Goal: Navigation & Orientation: Find specific page/section

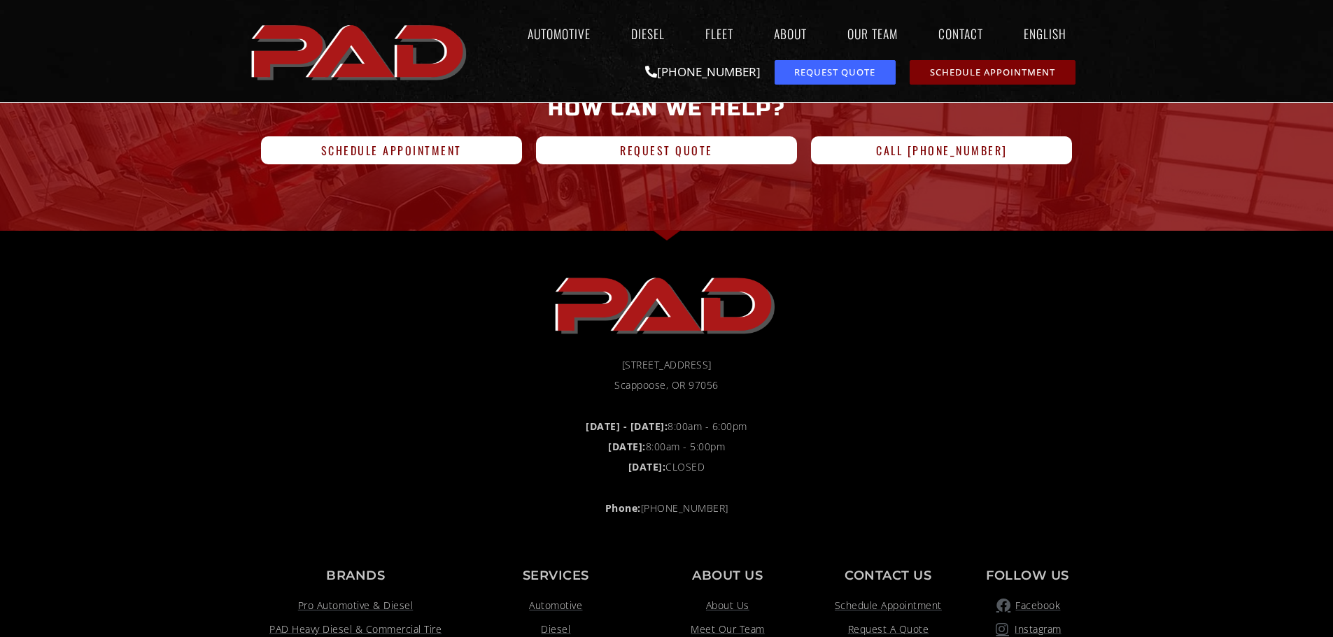
scroll to position [889, 0]
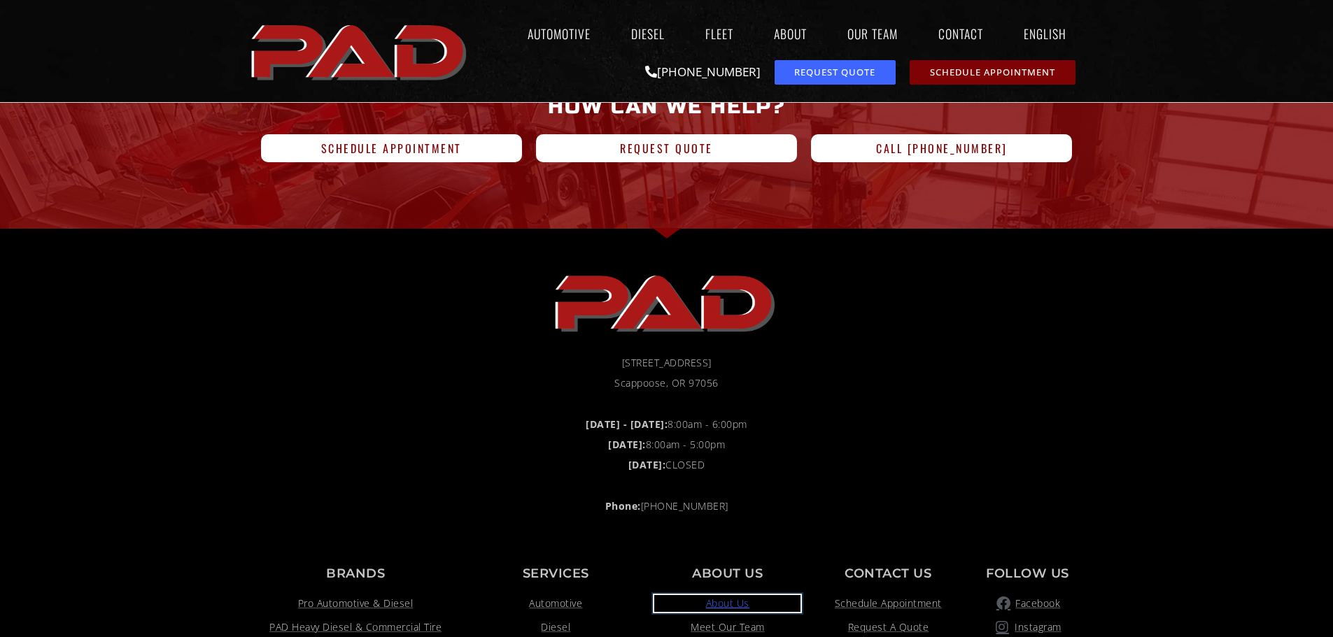
click at [730, 606] on span "About Us" at bounding box center [727, 603] width 43 height 17
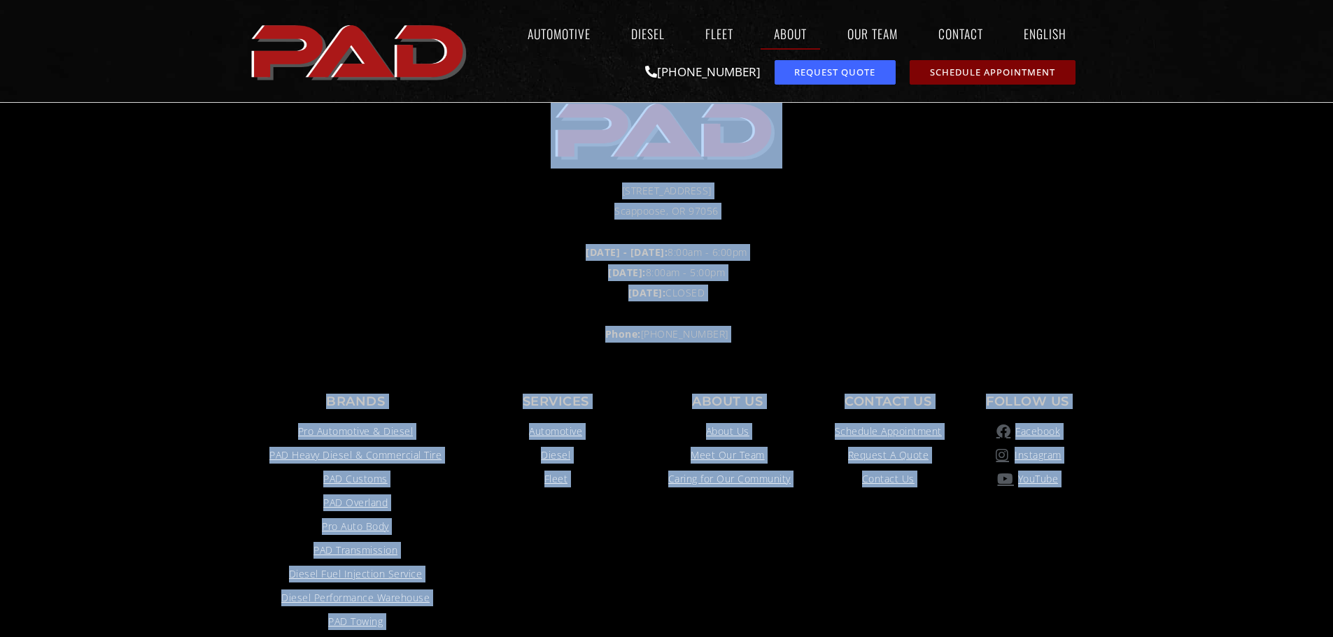
scroll to position [1595, 0]
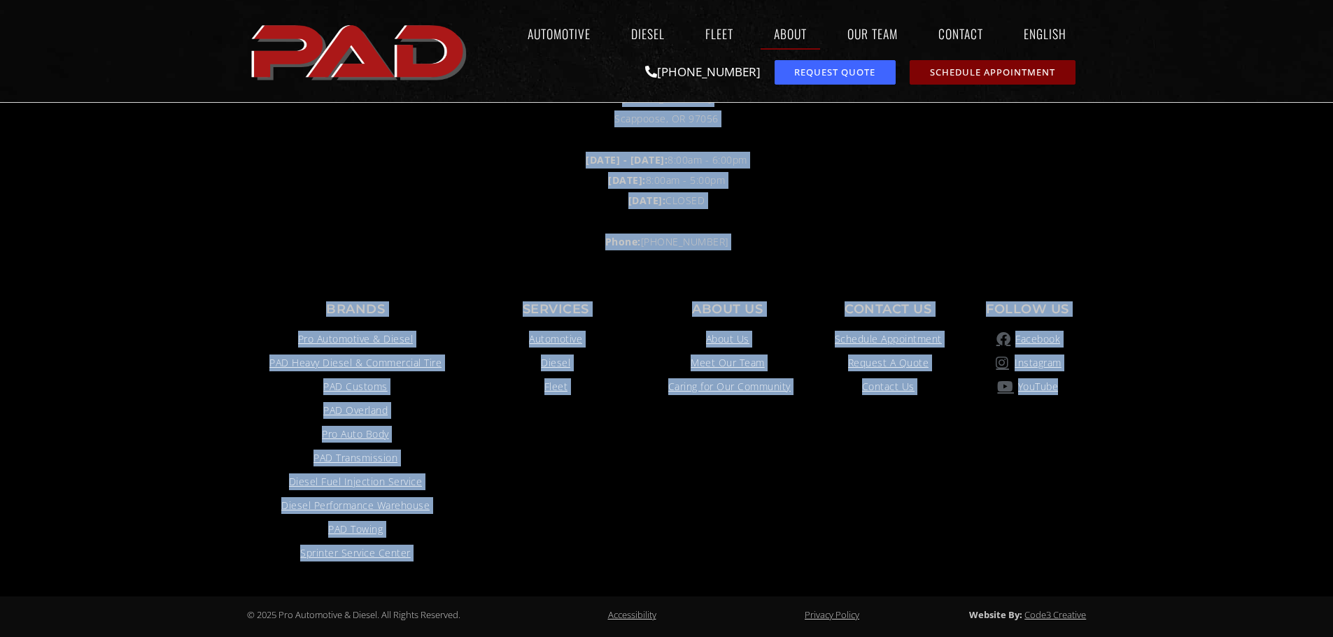
drag, startPoint x: 607, startPoint y: 166, endPoint x: 1085, endPoint y: 439, distance: 550.9
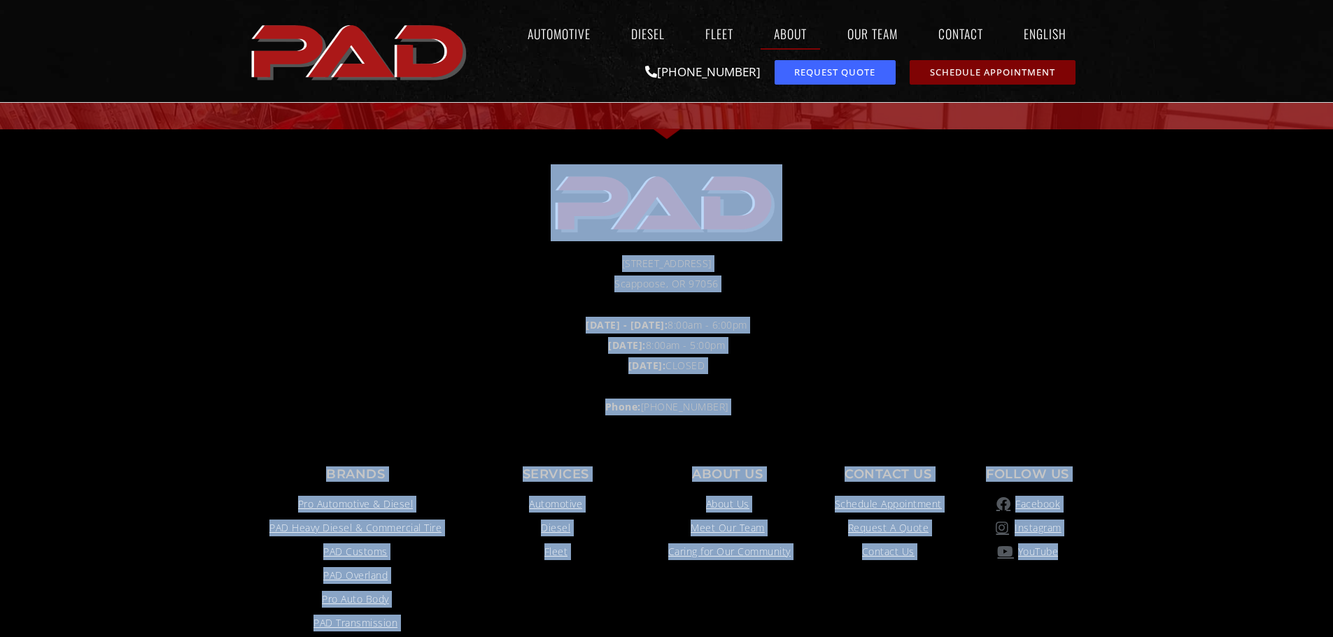
scroll to position [1385, 0]
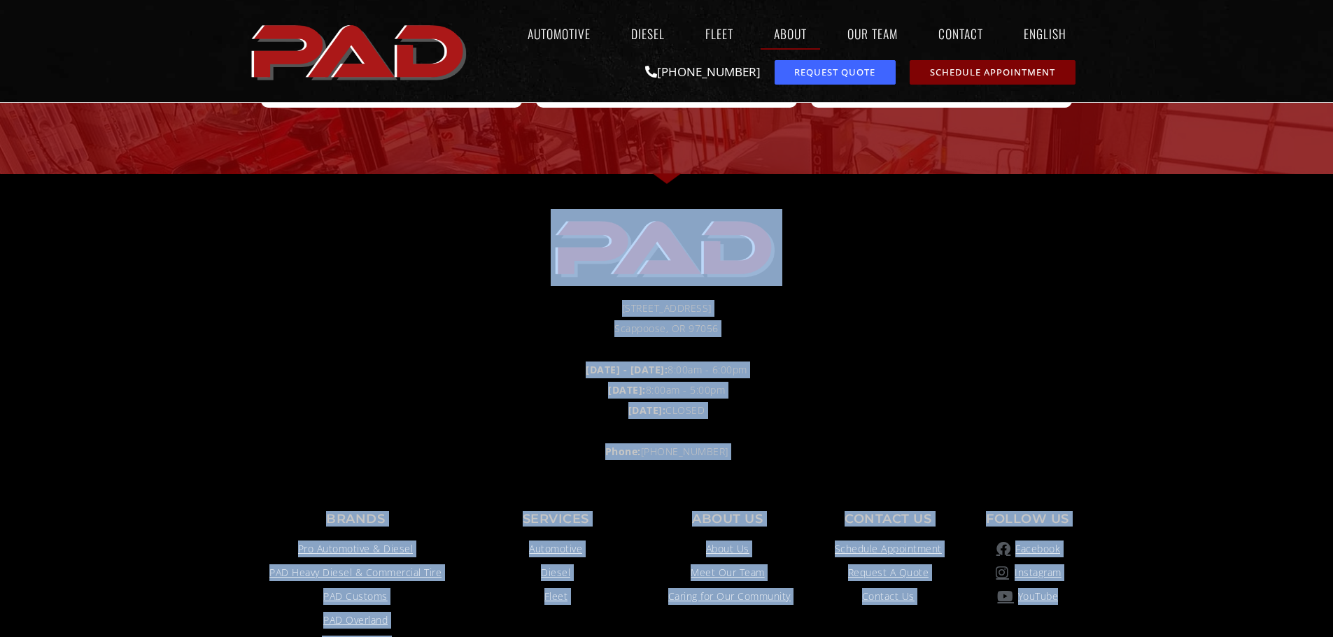
click at [432, 306] on li "[STREET_ADDRESS]" at bounding box center [667, 309] width 826 height 19
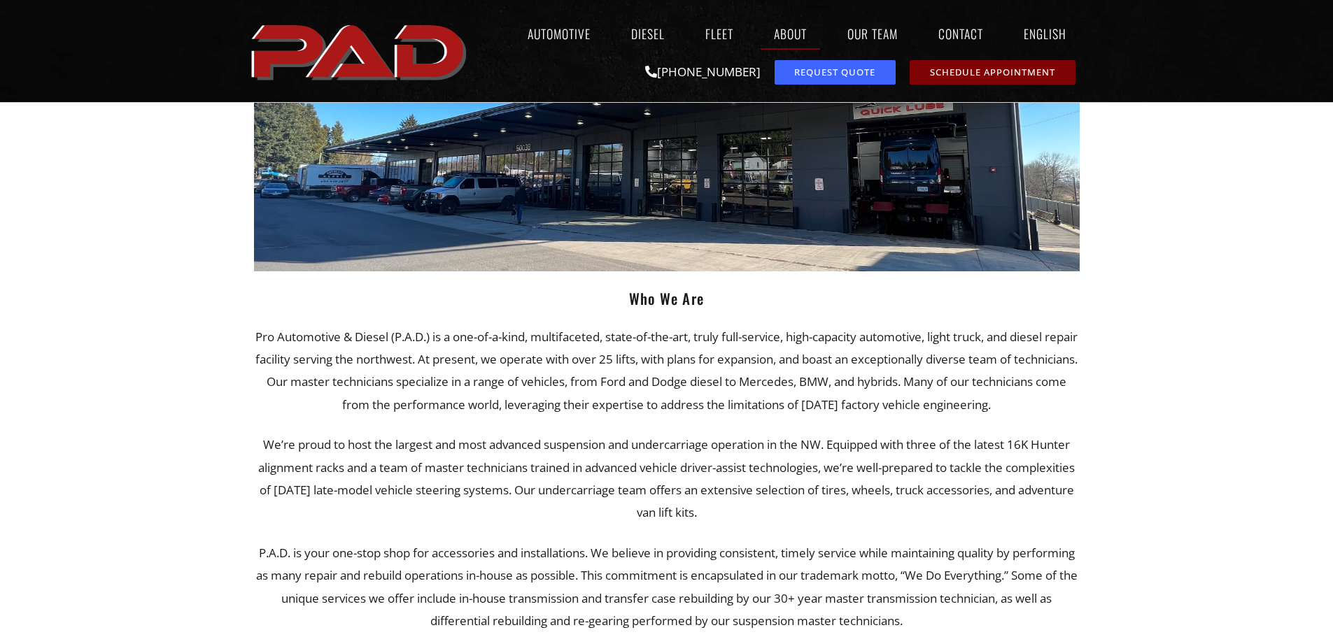
scroll to position [56, 0]
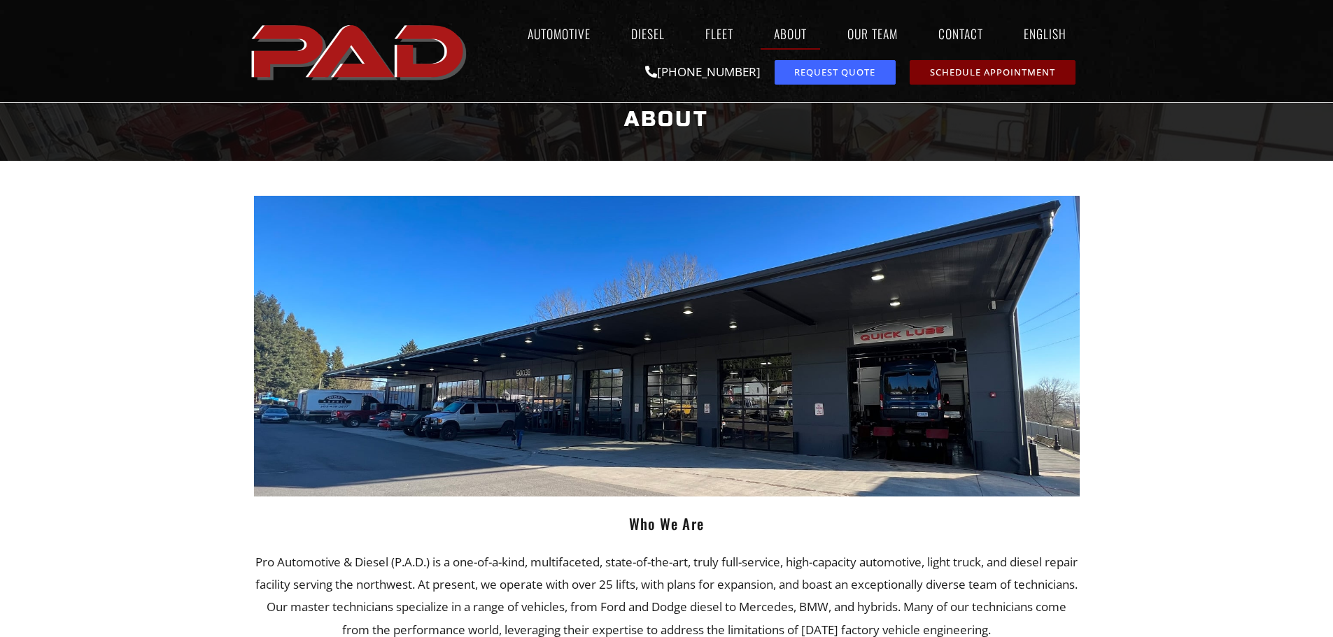
drag, startPoint x: 462, startPoint y: 484, endPoint x: 140, endPoint y: 287, distance: 378.1
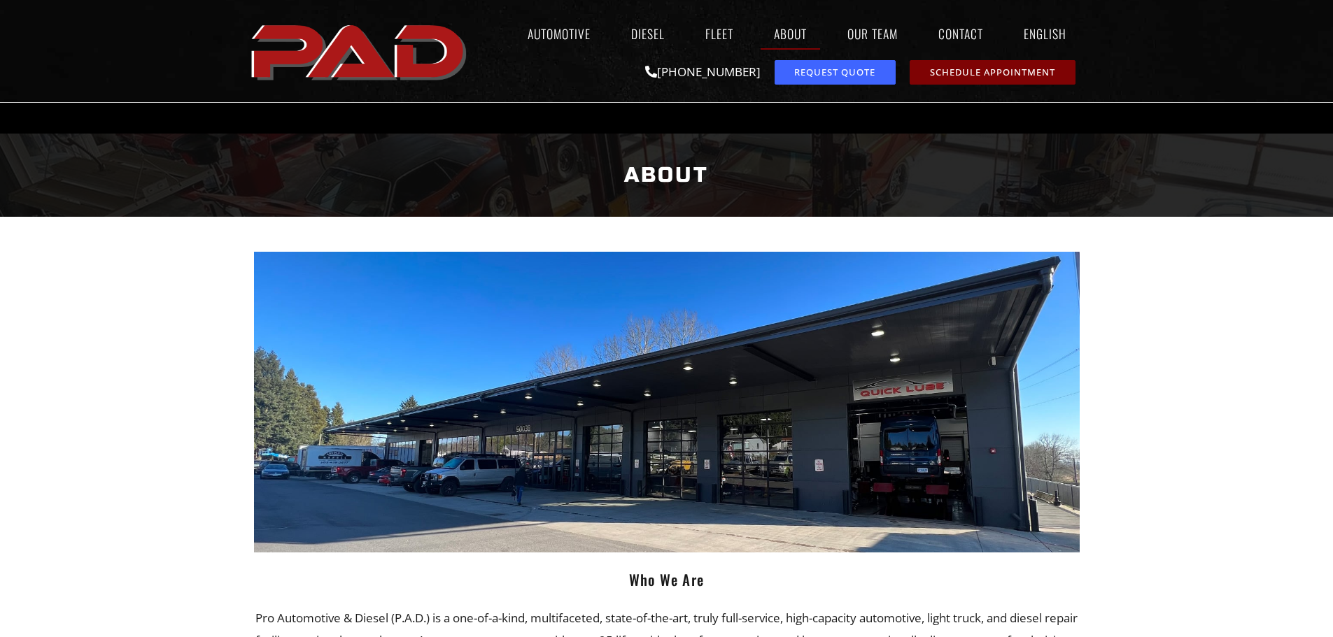
scroll to position [280, 0]
